Goal: Task Accomplishment & Management: Manage account settings

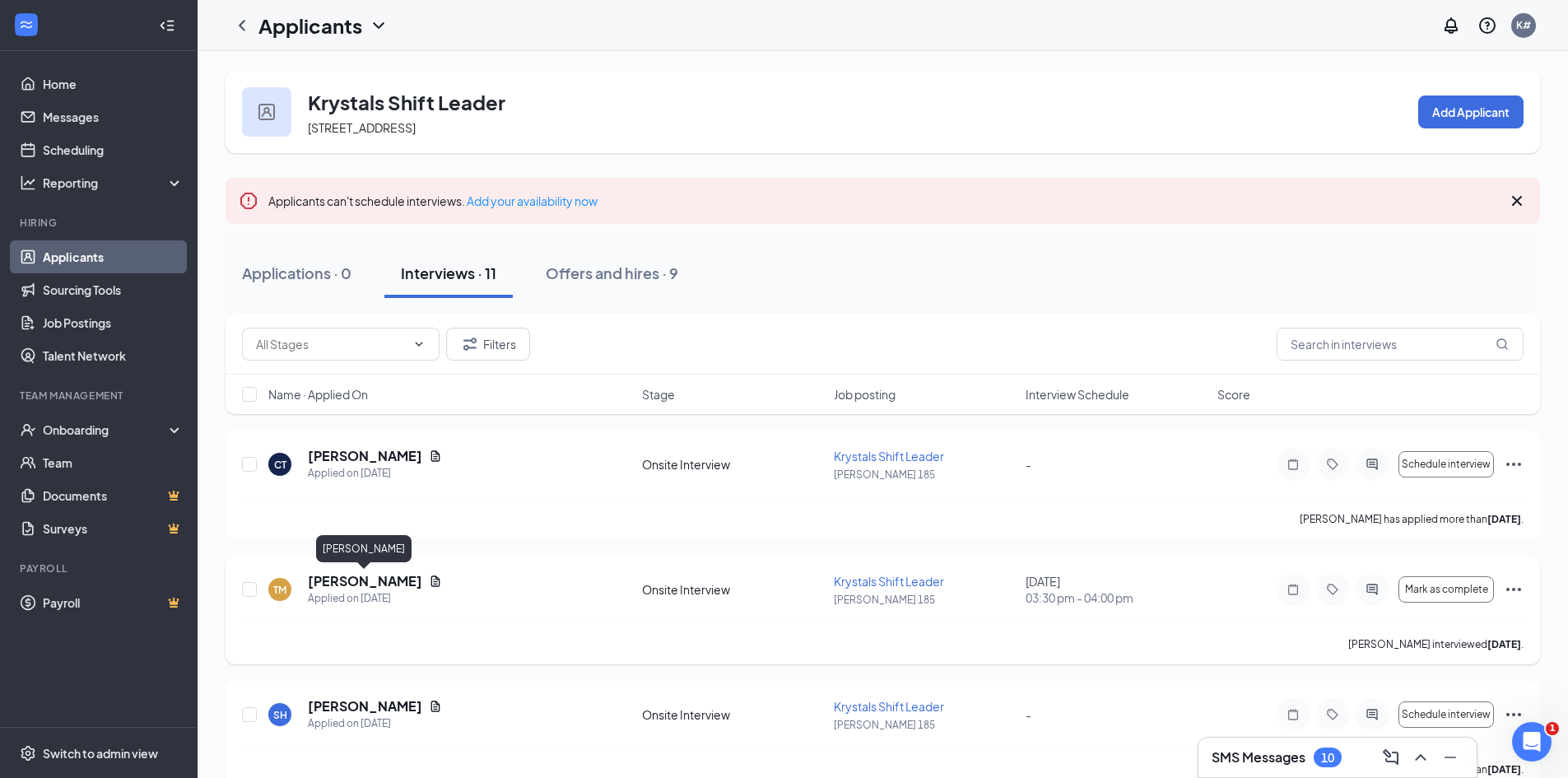
click at [366, 583] on h5 "[PERSON_NAME]" at bounding box center [365, 581] width 115 height 18
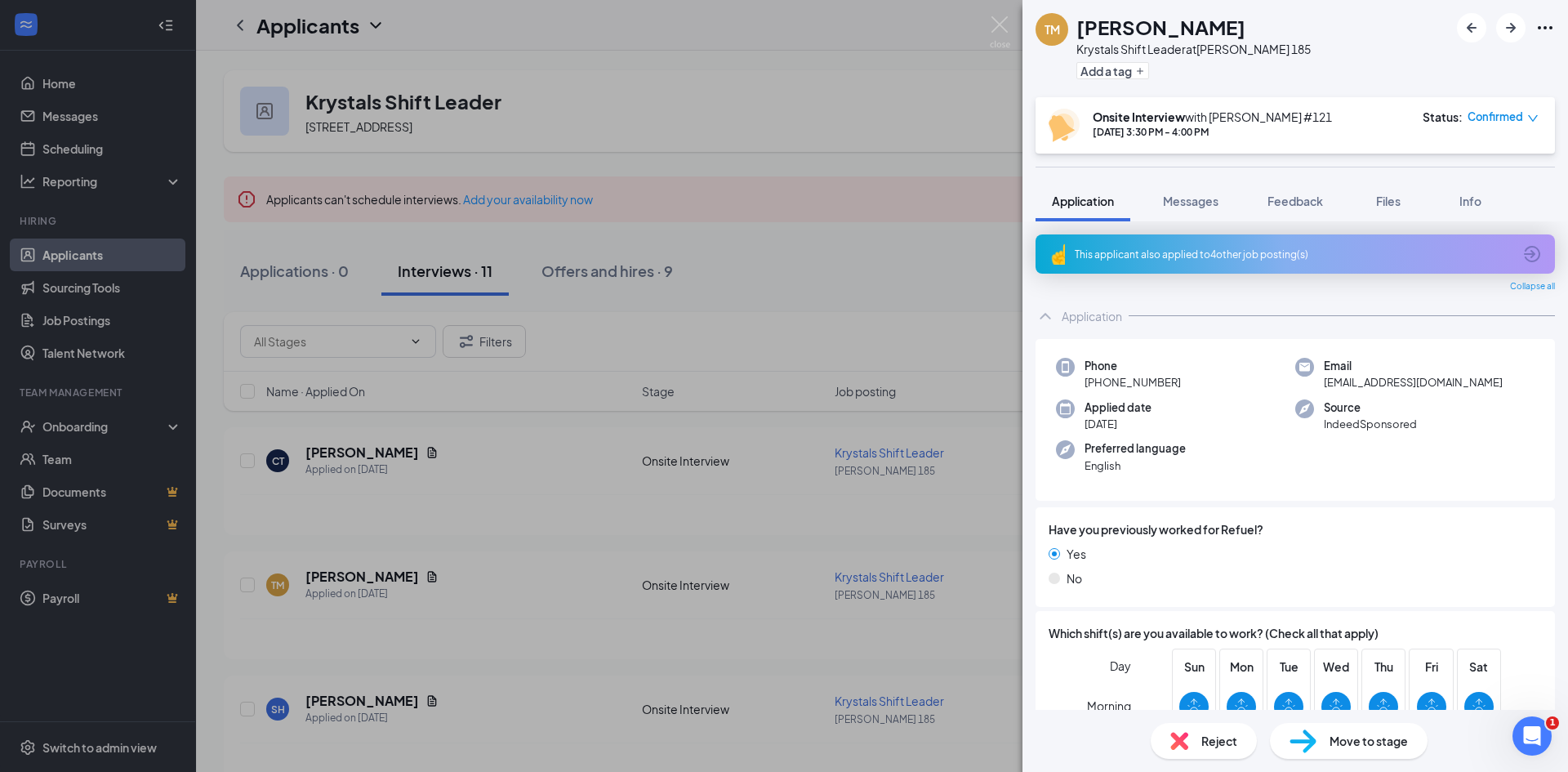
click at [620, 513] on div "TM [PERSON_NAME] Krystals Shift Leader at [GEOGRAPHIC_DATA] 185 Add a tag Onsit…" at bounding box center [784, 386] width 1568 height 772
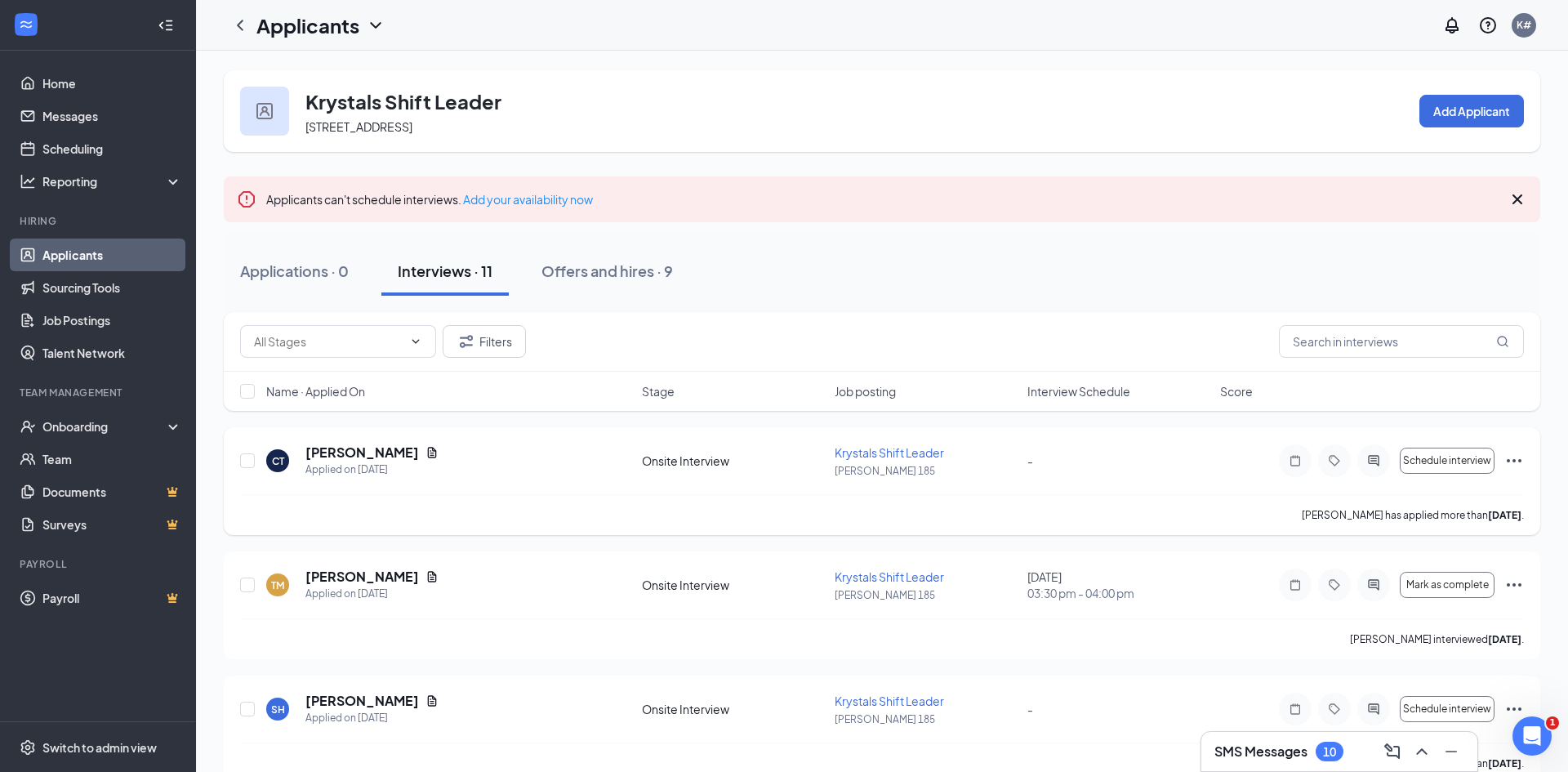
click at [382, 448] on h5 "[PERSON_NAME]" at bounding box center [362, 452] width 114 height 18
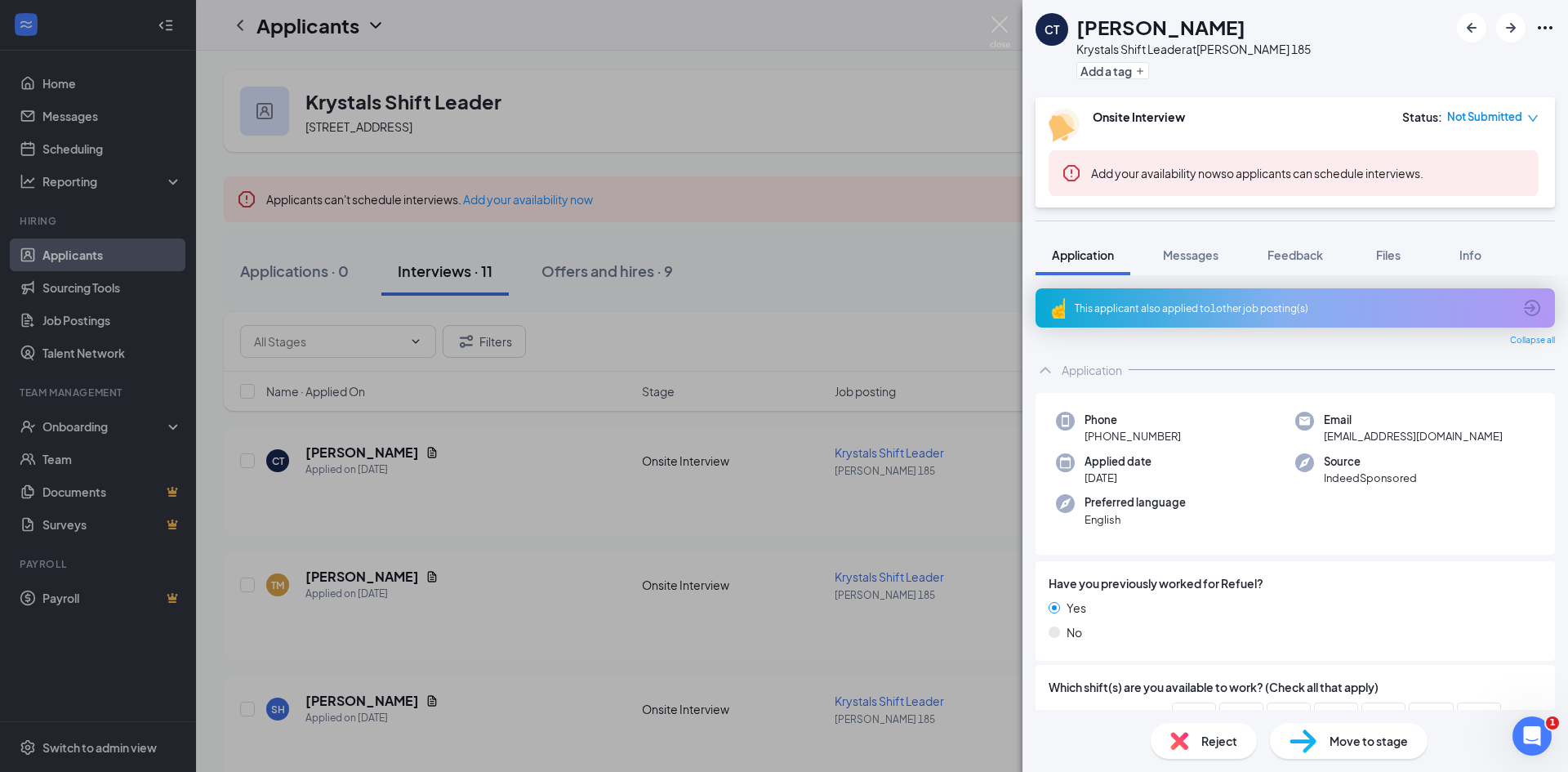
click at [383, 451] on div "CT [PERSON_NAME] Shift Leader at [GEOGRAPHIC_DATA] 185 Add a tag Onsite Intervi…" at bounding box center [784, 386] width 1568 height 772
click at [383, 451] on h5 "[PERSON_NAME]" at bounding box center [362, 452] width 114 height 18
click at [1189, 745] on div "Reject" at bounding box center [1203, 740] width 106 height 36
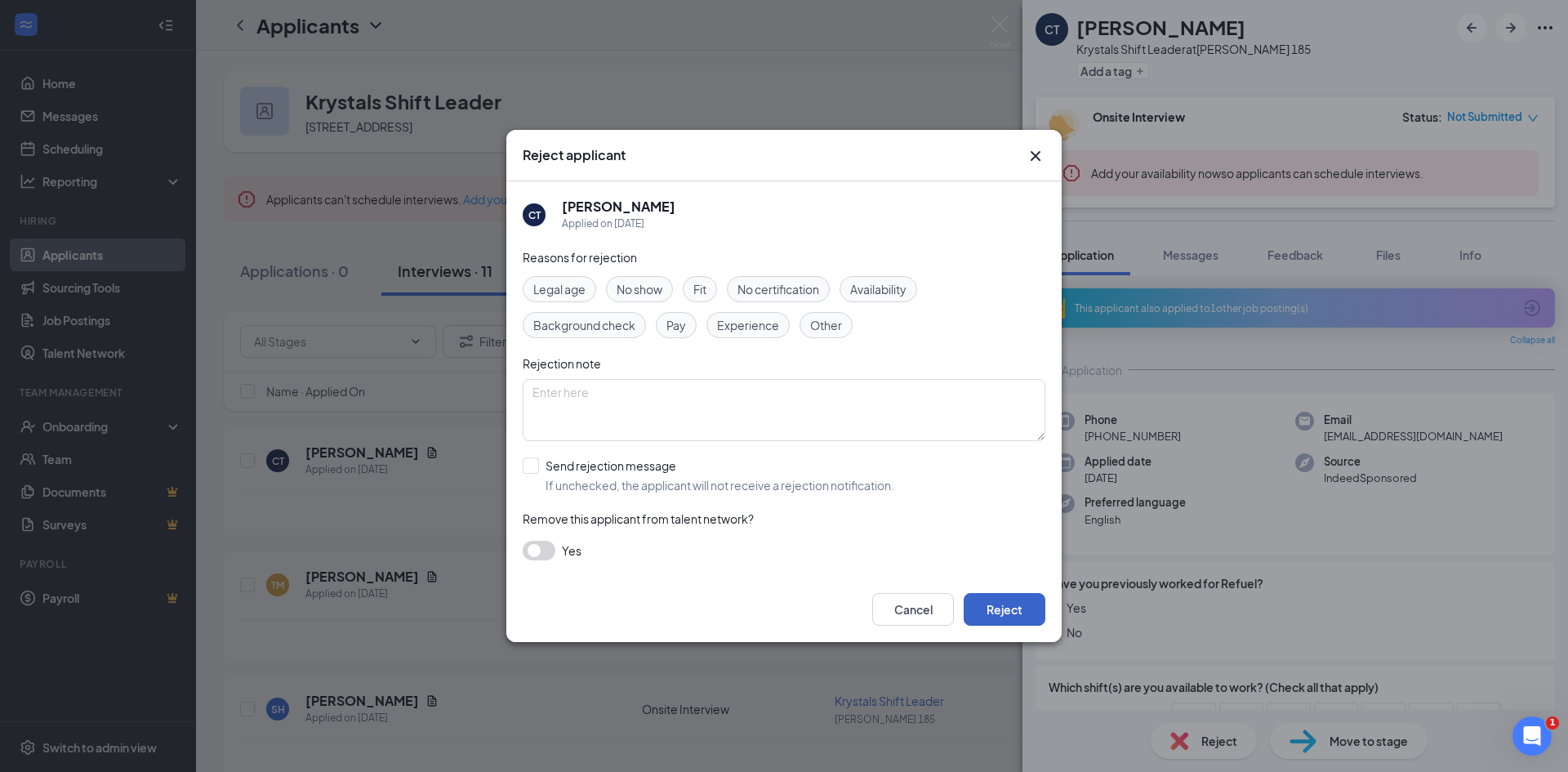
click at [1003, 599] on button "Reject" at bounding box center [1005, 610] width 82 height 33
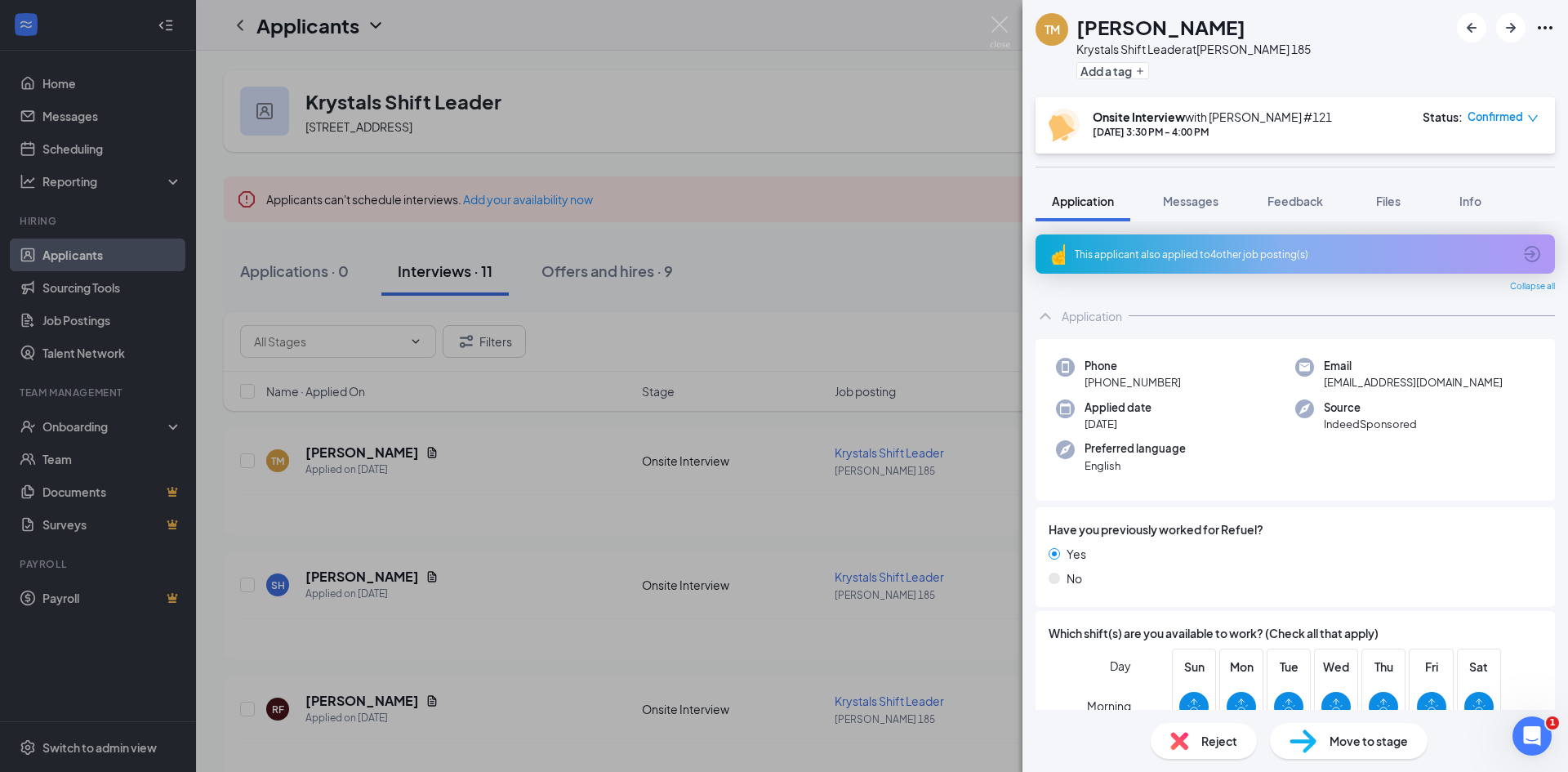
click at [363, 453] on div "TM [PERSON_NAME] Krystals Shift Leader at [GEOGRAPHIC_DATA] 185 Add a tag Onsit…" at bounding box center [784, 386] width 1568 height 772
